Goal: Information Seeking & Learning: Learn about a topic

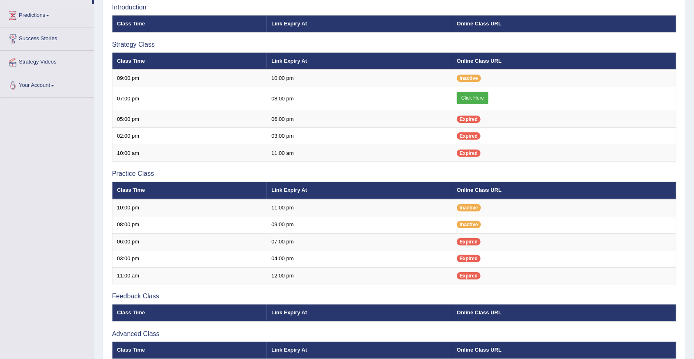
scroll to position [179, 0]
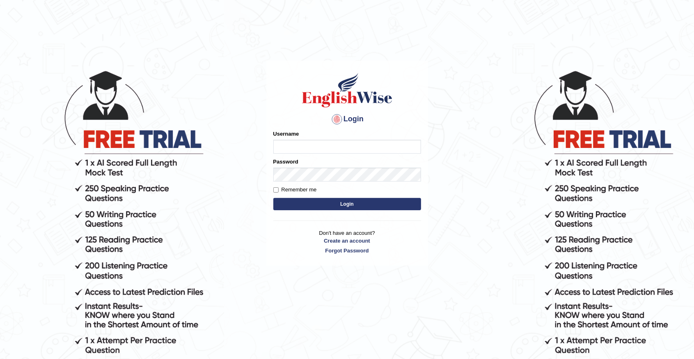
type input "Benali"
click at [347, 205] on button "Login" at bounding box center [347, 204] width 148 height 12
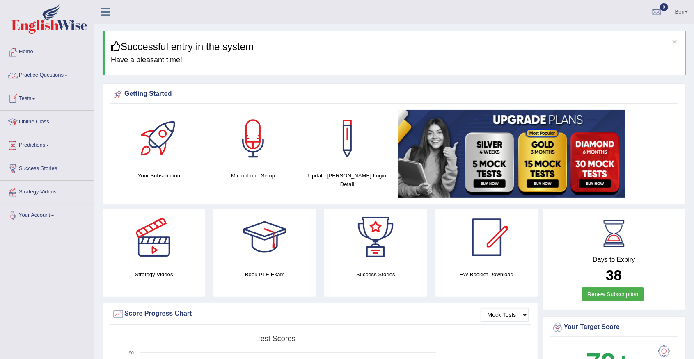
click at [63, 74] on link "Practice Questions" at bounding box center [47, 74] width 94 height 21
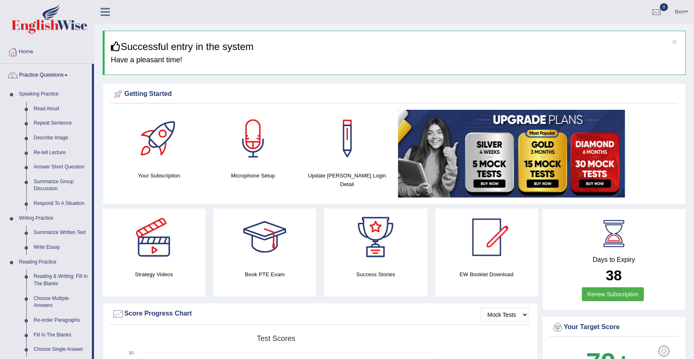
click at [63, 74] on link "Practice Questions" at bounding box center [46, 74] width 92 height 21
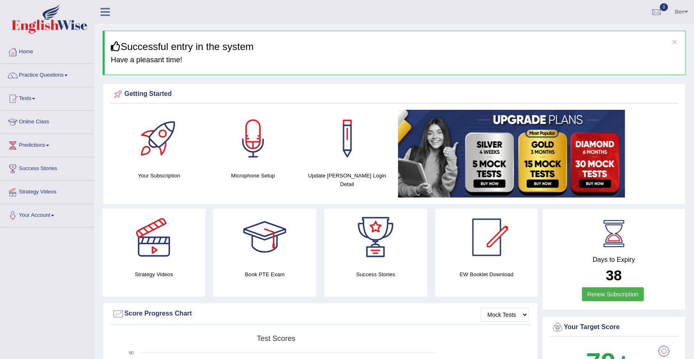
click at [41, 121] on link "Online Class" at bounding box center [47, 121] width 94 height 21
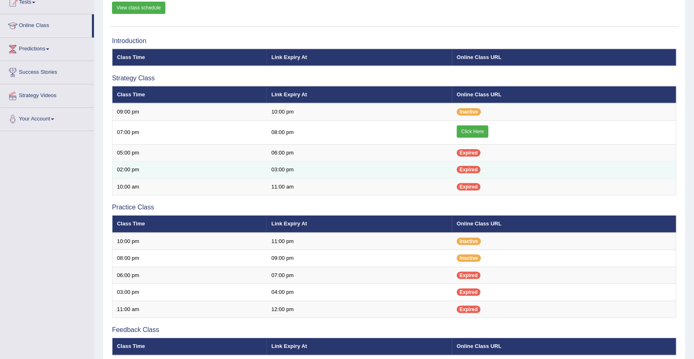
scroll to position [137, 0]
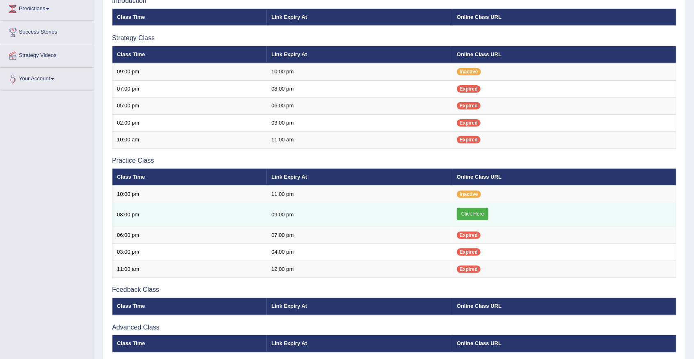
click at [477, 209] on link "Click Here" at bounding box center [473, 214] width 32 height 12
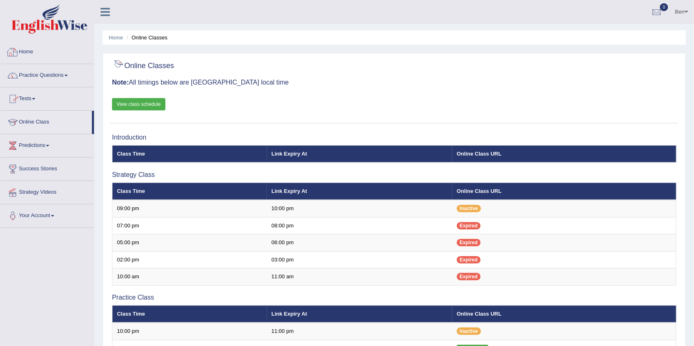
click at [68, 74] on link "Practice Questions" at bounding box center [47, 74] width 94 height 21
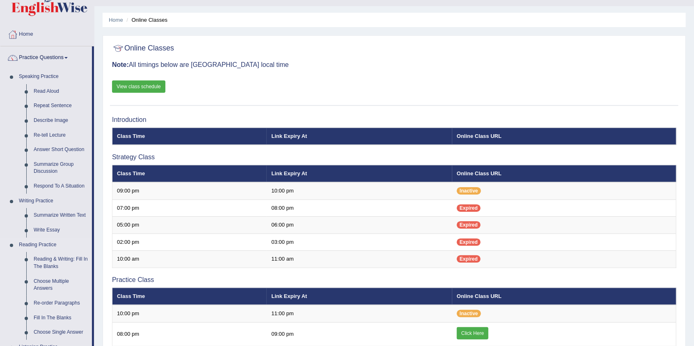
scroll to position [27, 0]
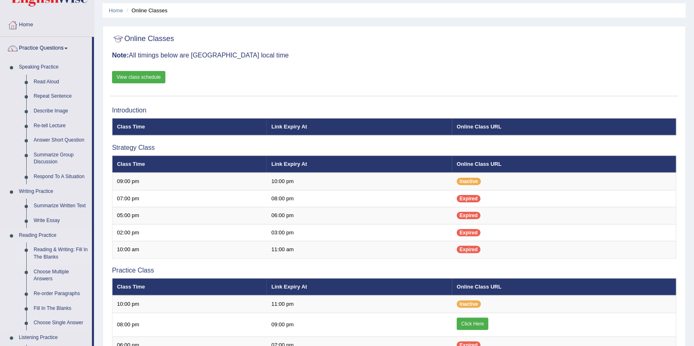
click at [62, 250] on link "Reading & Writing: Fill In The Blanks" at bounding box center [61, 254] width 62 height 22
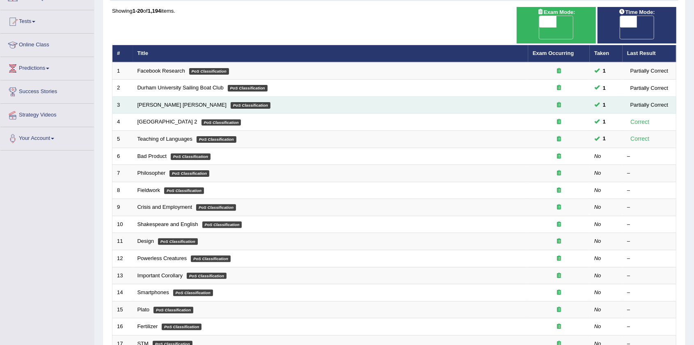
scroll to position [82, 0]
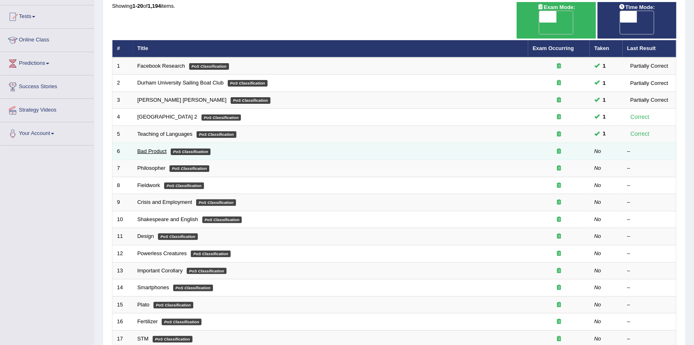
click at [156, 148] on link "Bad Product" at bounding box center [152, 151] width 30 height 6
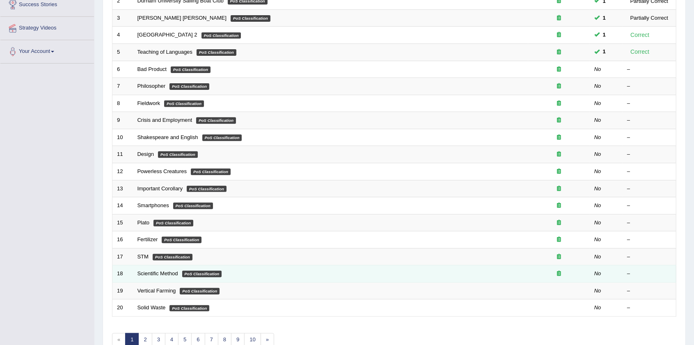
scroll to position [191, 0]
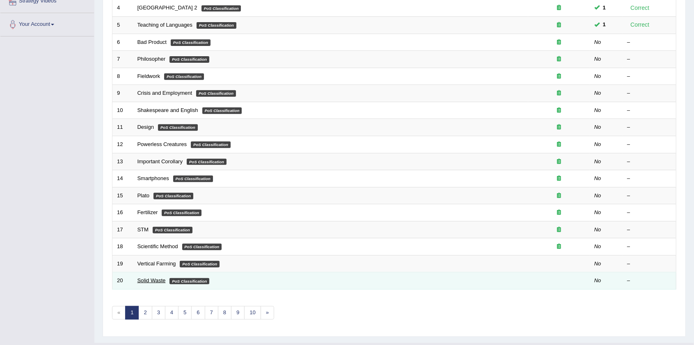
click at [154, 277] on link "Solid Waste" at bounding box center [151, 280] width 28 height 6
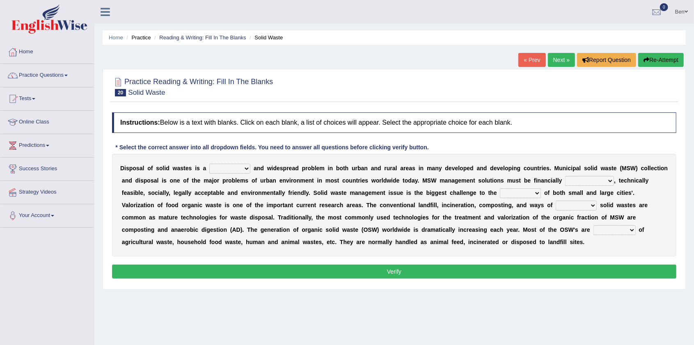
click at [231, 168] on select "slanting stinging stalling shafting" at bounding box center [229, 169] width 41 height 10
click at [266, 173] on div "D i s p o s a l o f s o l i d w a s t e s i s a slanting stinging stalling shaf…" at bounding box center [394, 205] width 564 height 103
click at [233, 168] on select "slanting stinging stalling shafting" at bounding box center [229, 169] width 41 height 10
click at [280, 167] on b "s" at bounding box center [281, 168] width 3 height 7
click at [242, 169] on select "slanting stinging stalling shafting" at bounding box center [229, 169] width 41 height 10
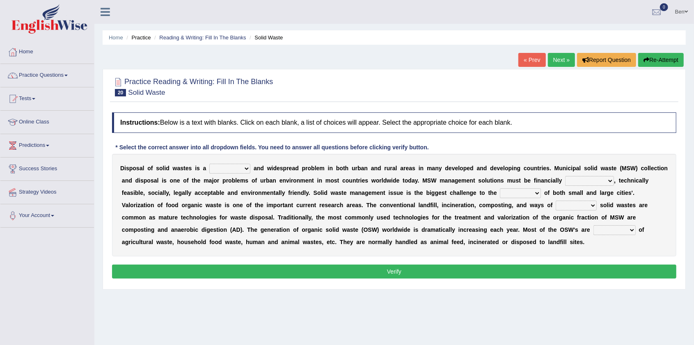
click at [324, 190] on b "d" at bounding box center [326, 193] width 4 height 7
click at [236, 166] on select "slanting stinging stalling shafting" at bounding box center [229, 169] width 41 height 10
select select "slanting"
click at [209, 164] on select "slanting stinging stalling shafting" at bounding box center [229, 169] width 41 height 10
click at [229, 171] on select "slanting stinging stalling shafting" at bounding box center [229, 169] width 41 height 10
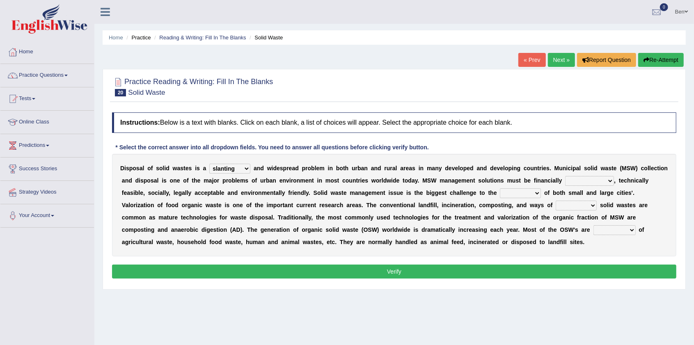
click at [280, 169] on b "s" at bounding box center [281, 168] width 3 height 7
click at [227, 167] on select "slanting stinging stalling shafting" at bounding box center [229, 169] width 41 height 10
click at [292, 188] on div "D i s p o s a l o f s o l i d w a s t e s i s a slanting stinging stalling shaf…" at bounding box center [394, 205] width 564 height 103
